Goal: Information Seeking & Learning: Find specific fact

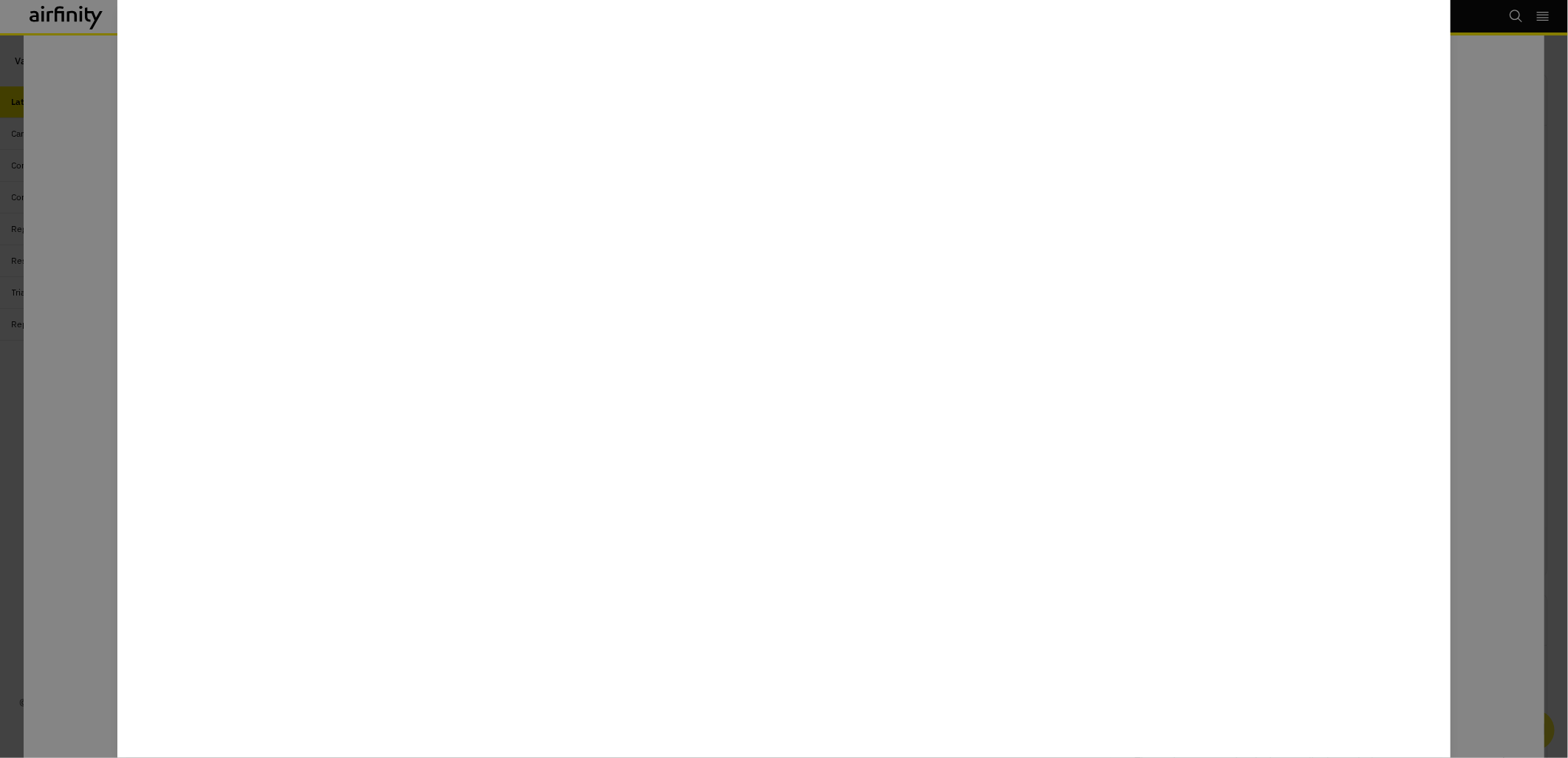
scroll to position [921, 431]
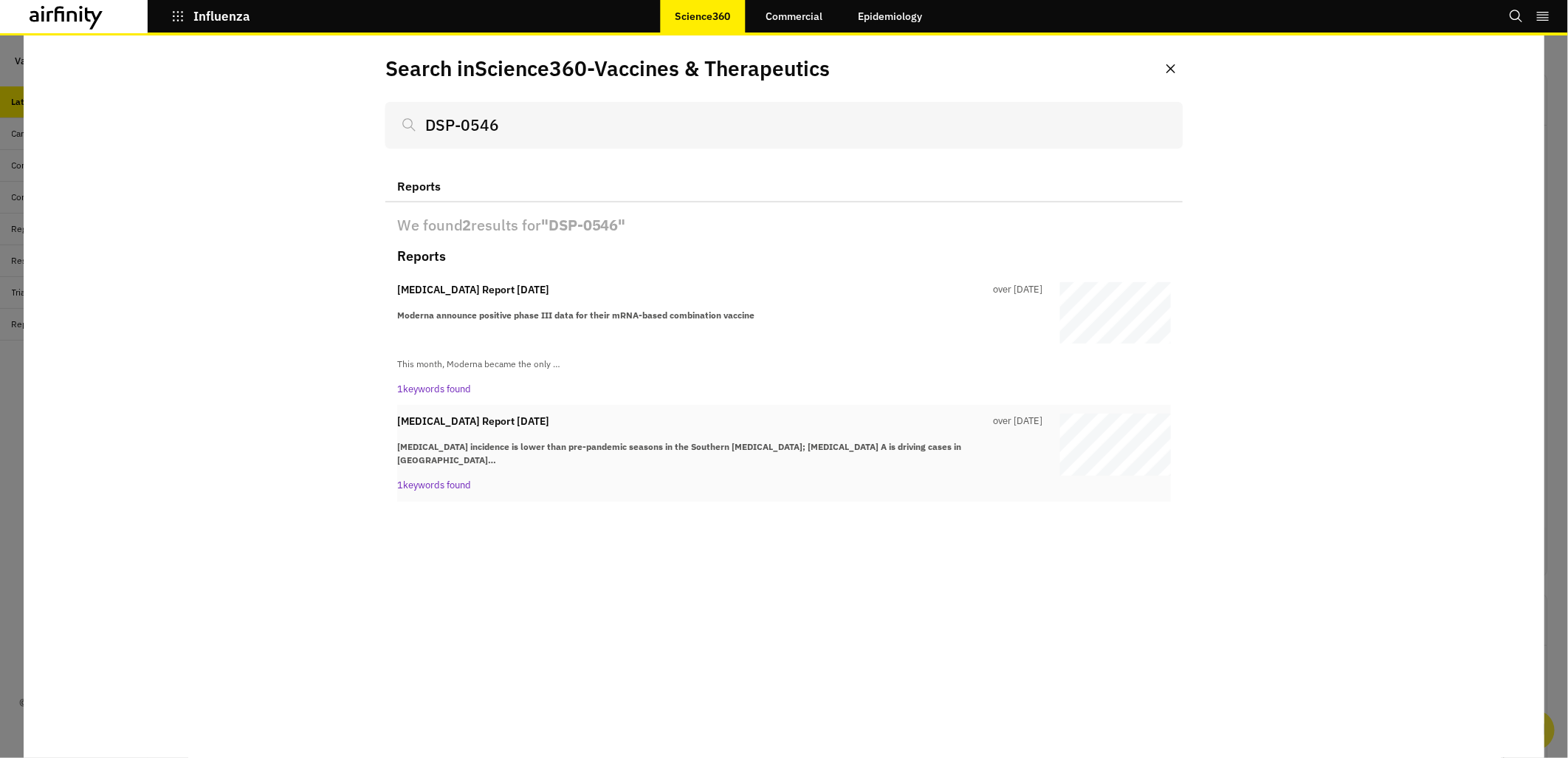
scroll to position [921, 431]
